Goal: Find specific page/section: Find specific page/section

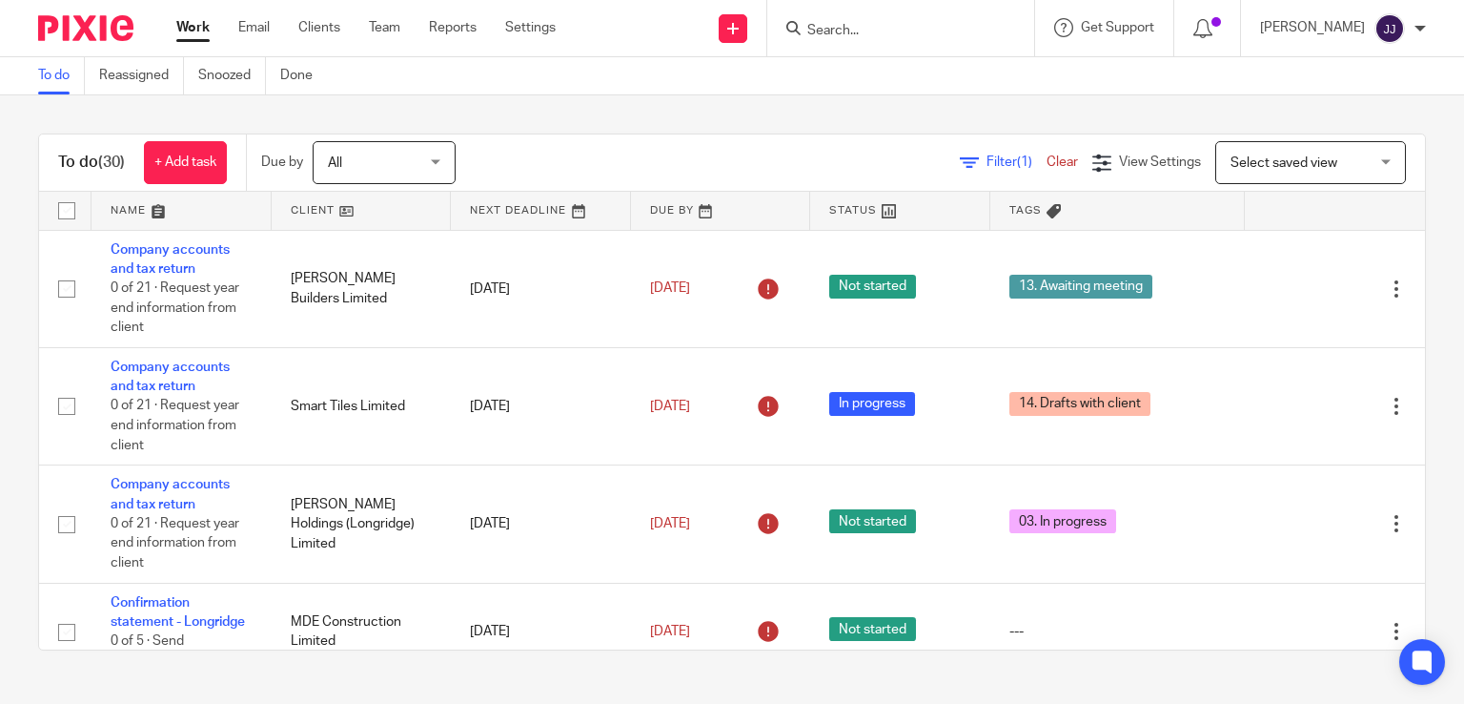
click at [830, 28] on input "Search" at bounding box center [892, 31] width 172 height 17
type input "drifting"
click at [868, 66] on link at bounding box center [920, 74] width 236 height 29
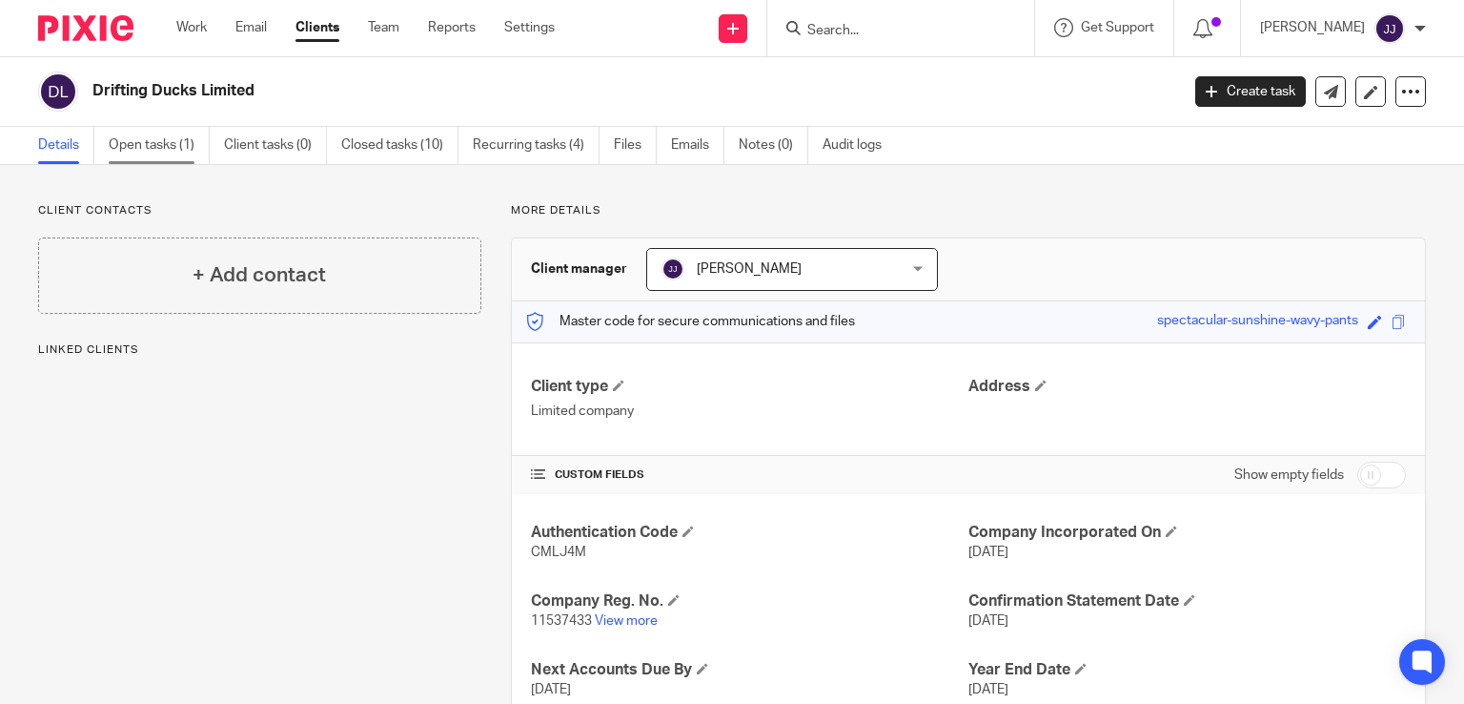
click at [172, 150] on link "Open tasks (1)" at bounding box center [159, 145] width 101 height 37
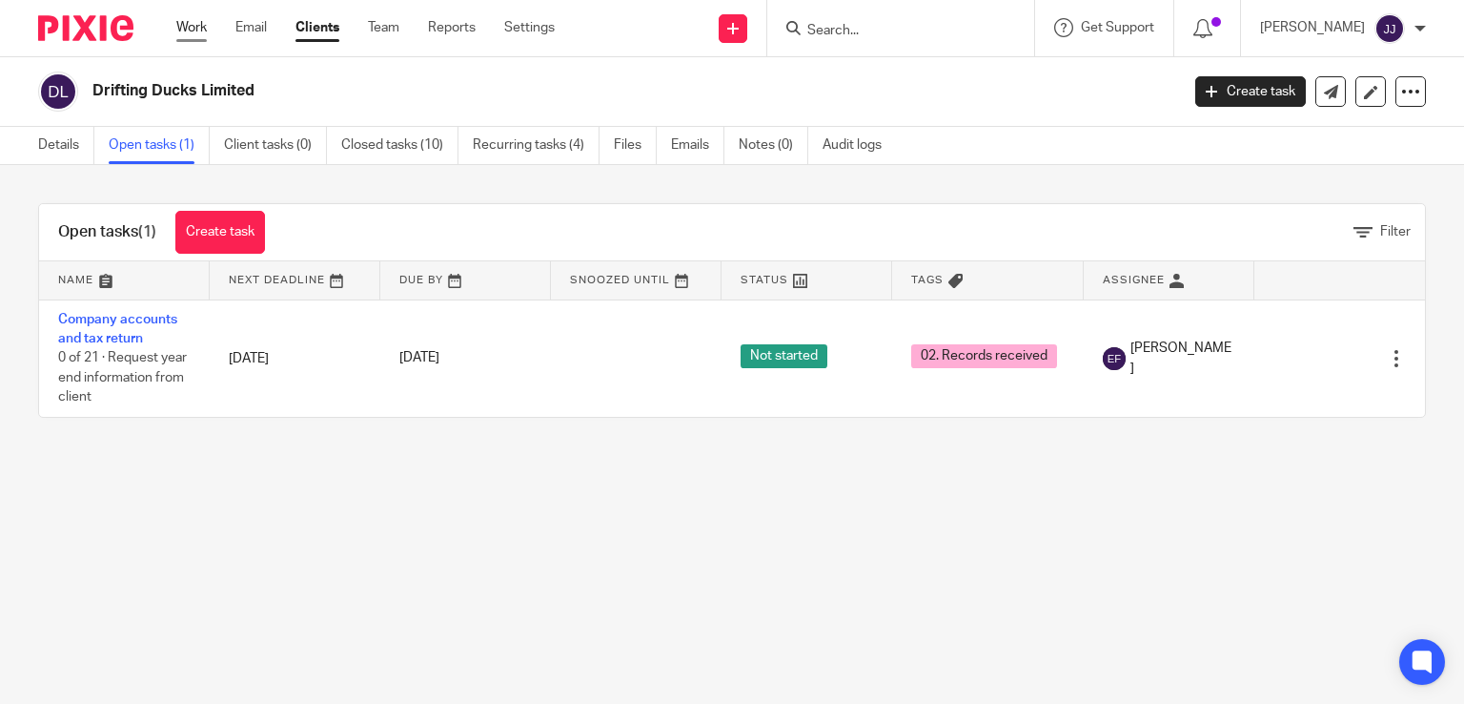
click at [199, 31] on link "Work" at bounding box center [191, 27] width 31 height 19
